Goal: Book appointment/travel/reservation

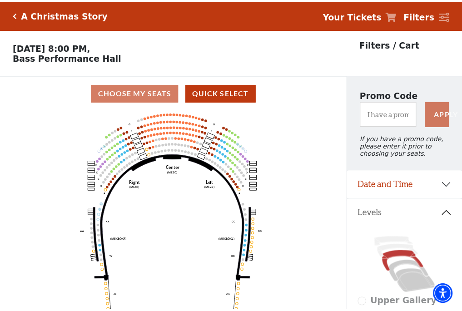
scroll to position [42, 0]
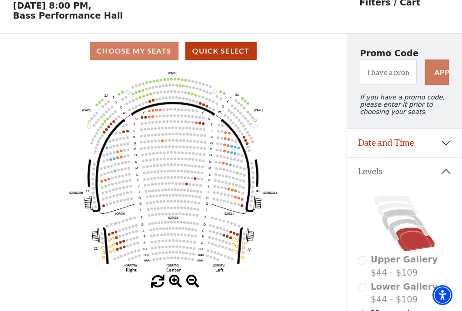
scroll to position [42, 0]
